Goal: Information Seeking & Learning: Learn about a topic

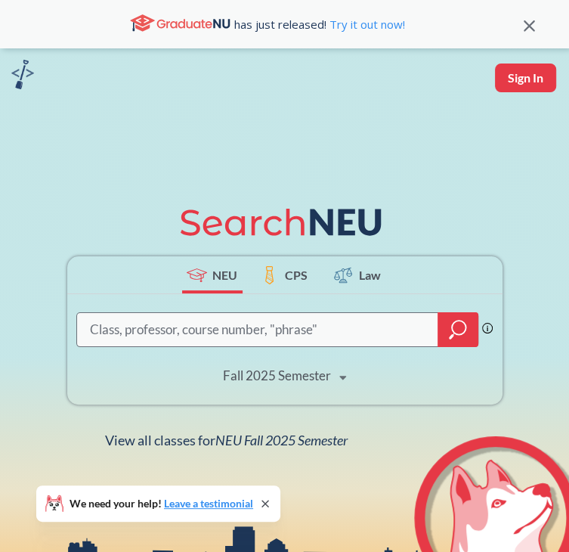
click at [226, 333] on input "search" at bounding box center [257, 329] width 339 height 30
type input "film production"
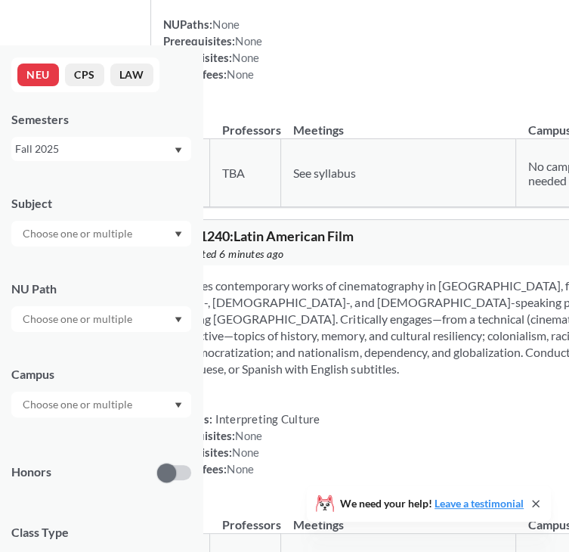
scroll to position [3406, 0]
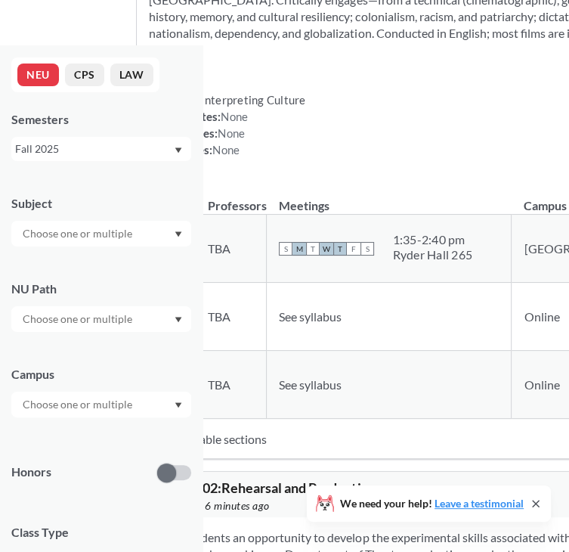
type input "film"
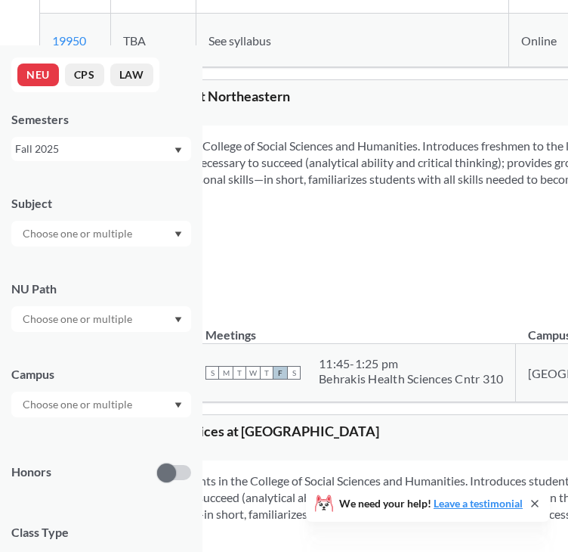
scroll to position [12988, 0]
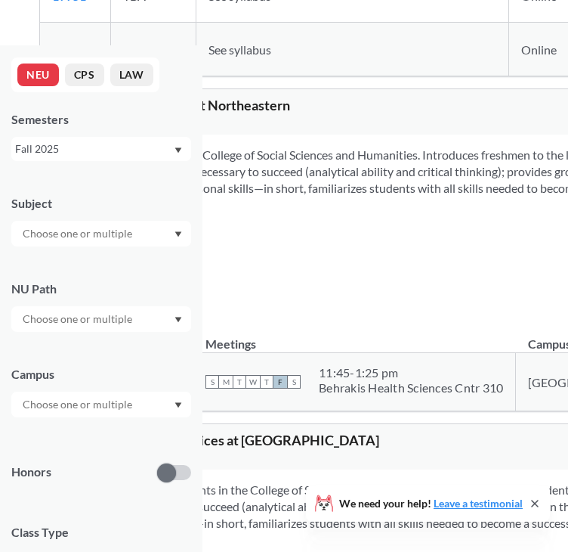
click at [39, 239] on input "text" at bounding box center [78, 233] width 127 height 18
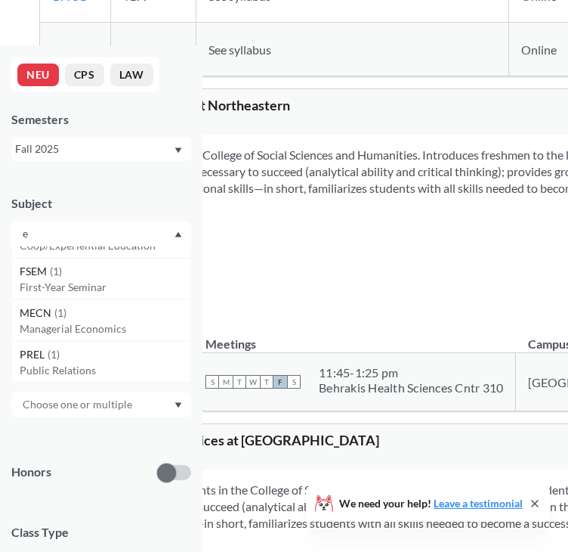
scroll to position [0, 0]
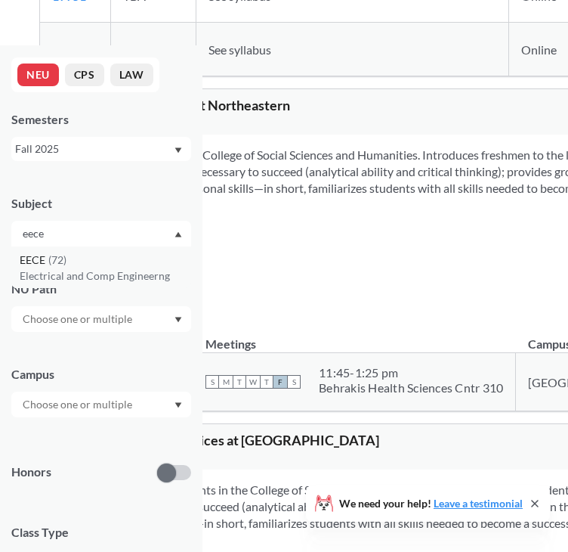
type input "eece"
click at [98, 262] on div "EECE ( 72 )" at bounding box center [105, 260] width 171 height 17
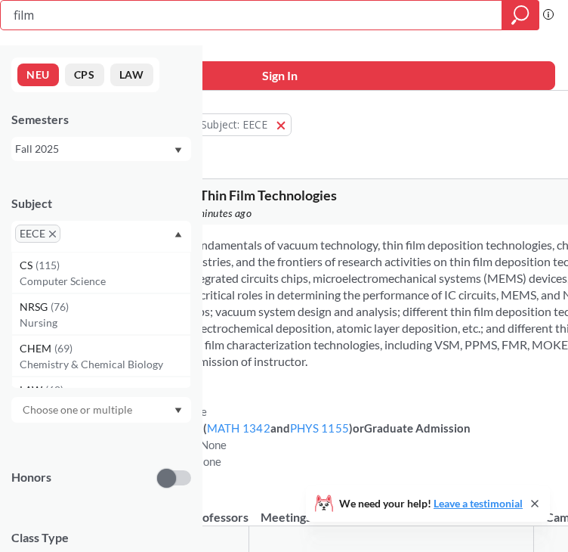
drag, startPoint x: 305, startPoint y: 21, endPoint x: 122, endPoint y: -5, distance: 184.0
click at [122, 0] on html "film Phrase search guarantees the exact search appears in the results. Ex. If y…" at bounding box center [284, 276] width 568 height 552
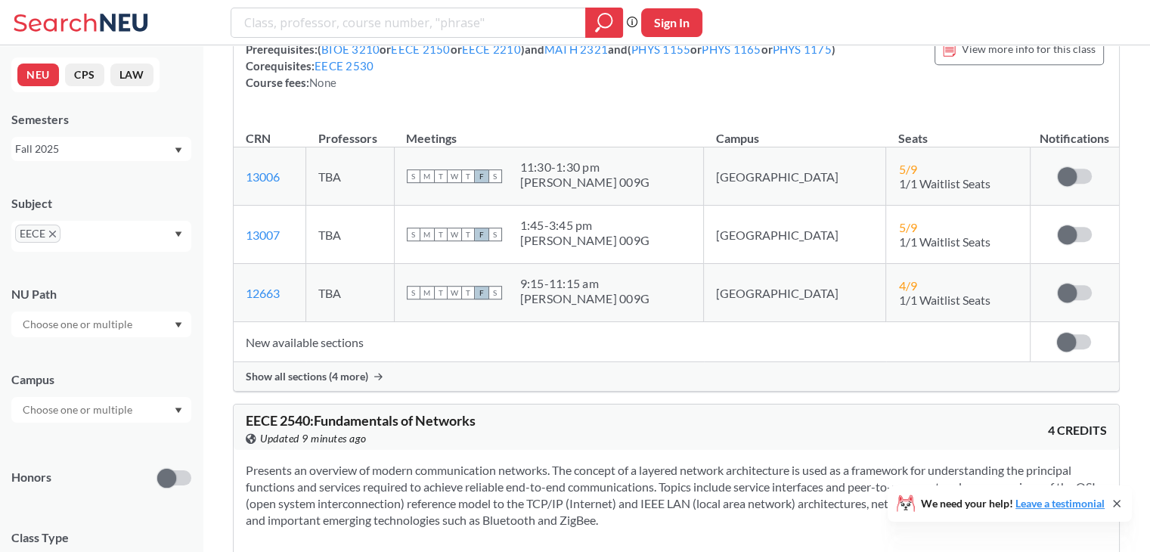
scroll to position [6620, 0]
click at [348, 384] on span "Show all sections (4 more)" at bounding box center [307, 377] width 122 height 14
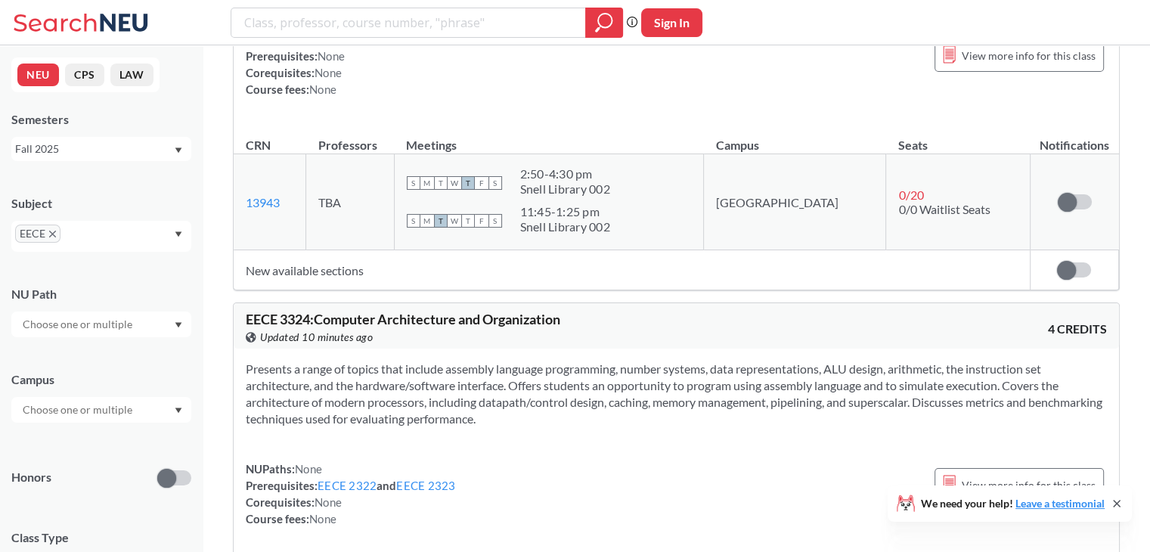
scroll to position [8163, 0]
click at [324, 277] on td "New available sections" at bounding box center [632, 269] width 796 height 40
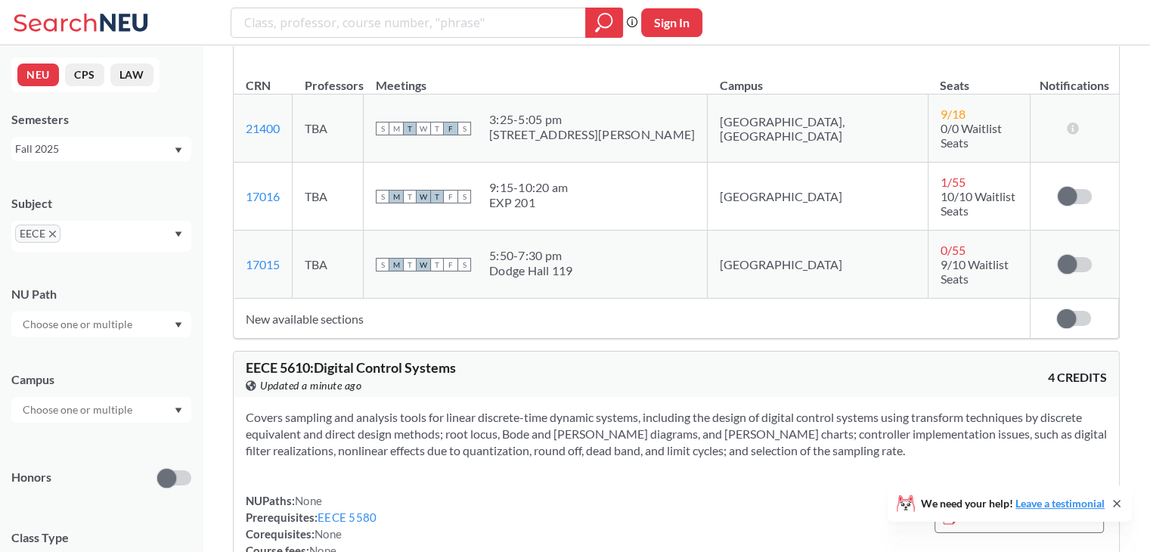
scroll to position [13958, 0]
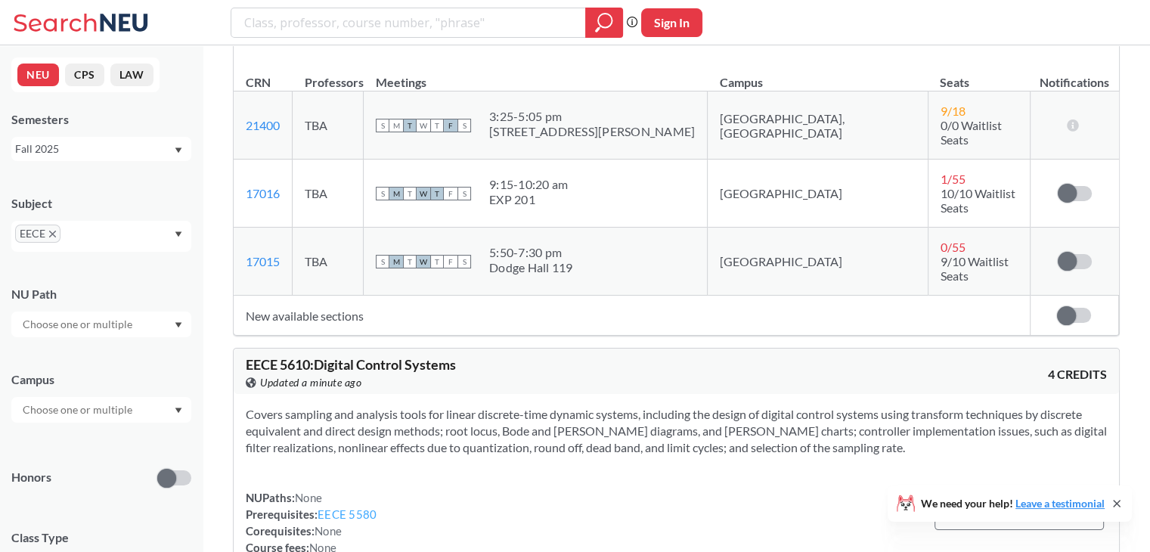
click at [358, 507] on link "EECE 5580" at bounding box center [346, 514] width 59 height 14
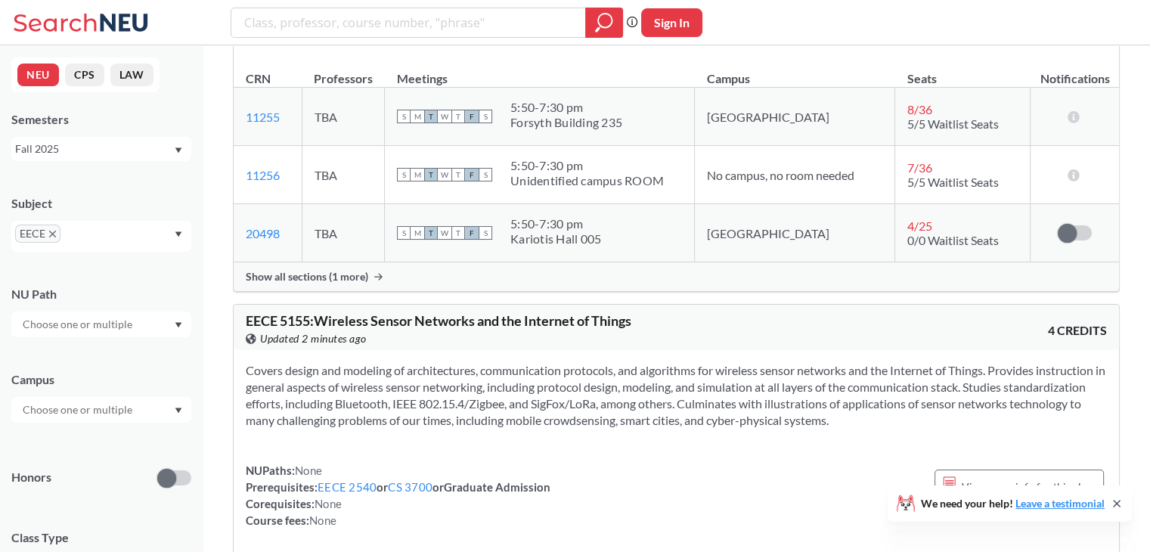
scroll to position [11022, 0]
